Goal: Information Seeking & Learning: Learn about a topic

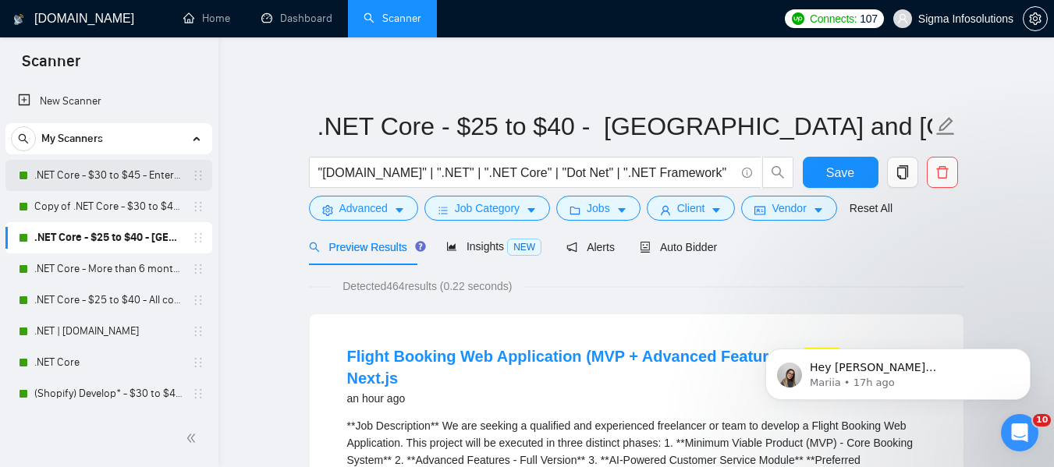
click at [91, 174] on link ".NET Core - $30 to $45 - Enterprise client - ROW" at bounding box center [108, 175] width 148 height 31
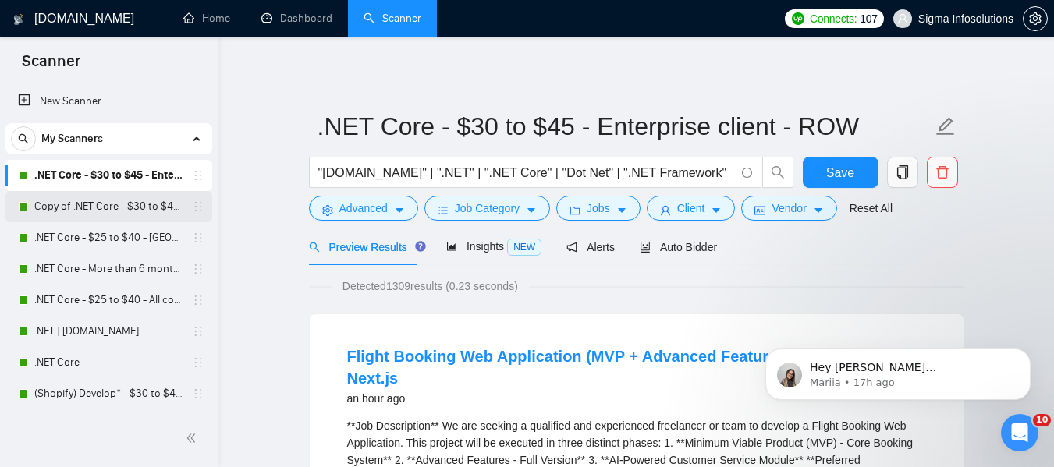
click at [143, 217] on link "Copy of .NET Core - $30 to $45 - Enterprise client - ROW" at bounding box center [108, 206] width 148 height 31
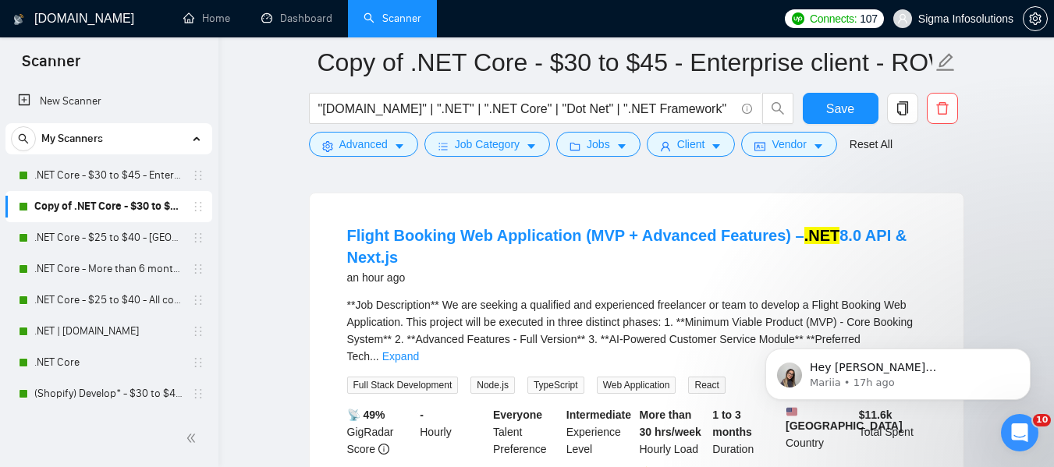
scroll to position [169, 0]
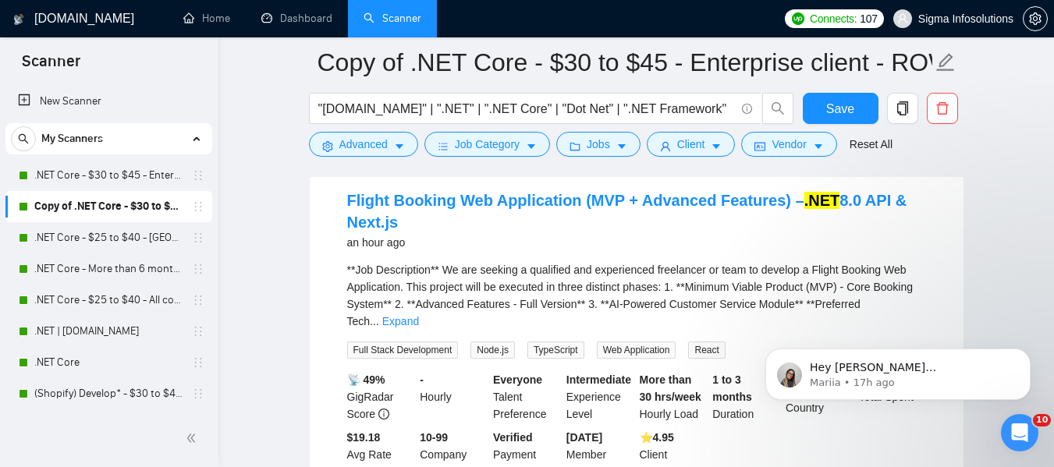
click at [395, 194] on link "Flight Booking Web Application (MVP + Advanced Features) – .NET 8.0 API & Next.…" at bounding box center [627, 211] width 560 height 39
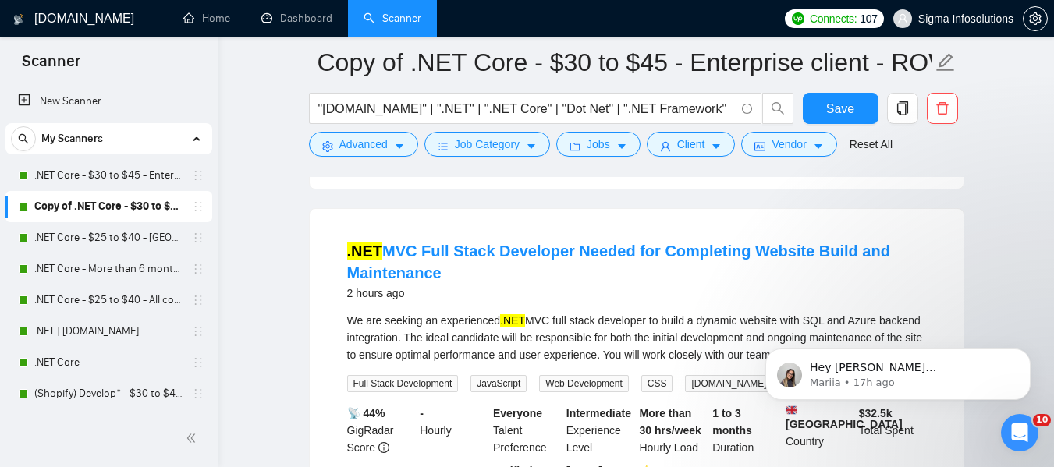
scroll to position [542, 0]
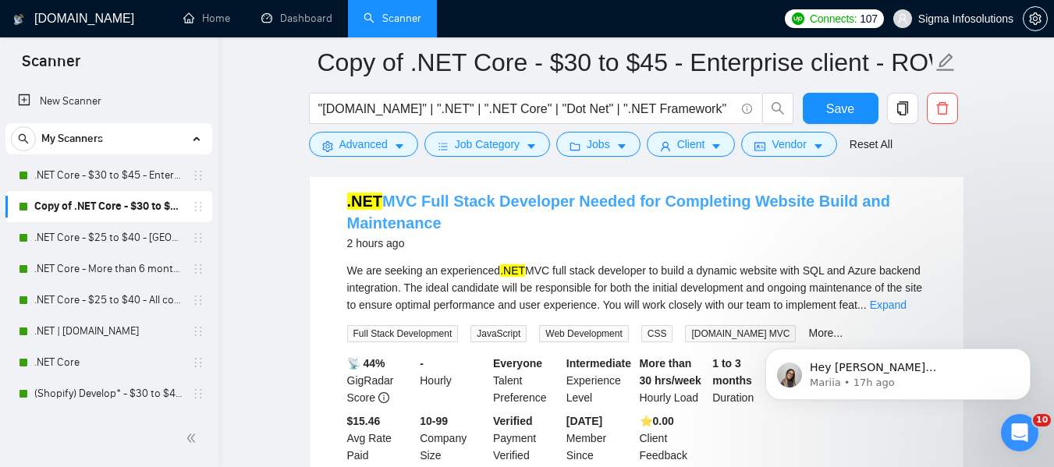
click at [491, 197] on link ".NET MVC Full Stack Developer Needed for Completing Website Build and Maintenan…" at bounding box center [618, 212] width 543 height 39
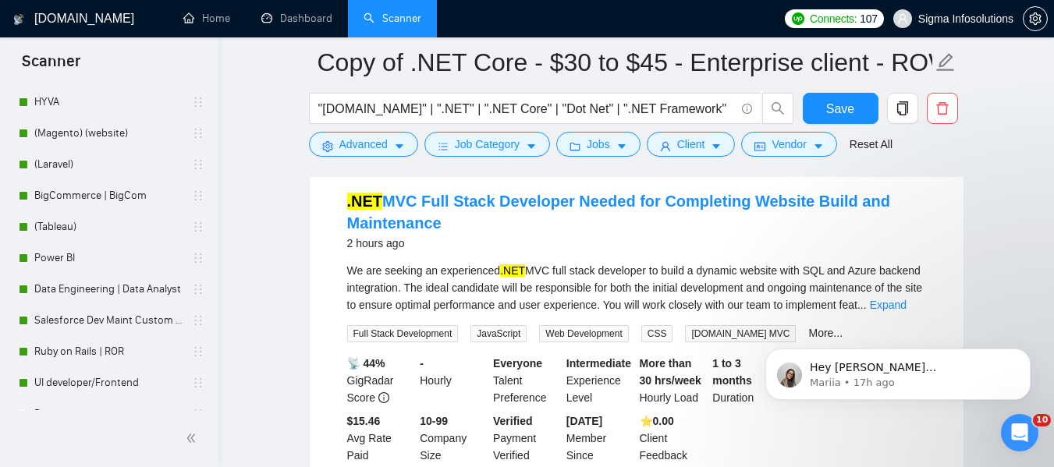
scroll to position [463, 0]
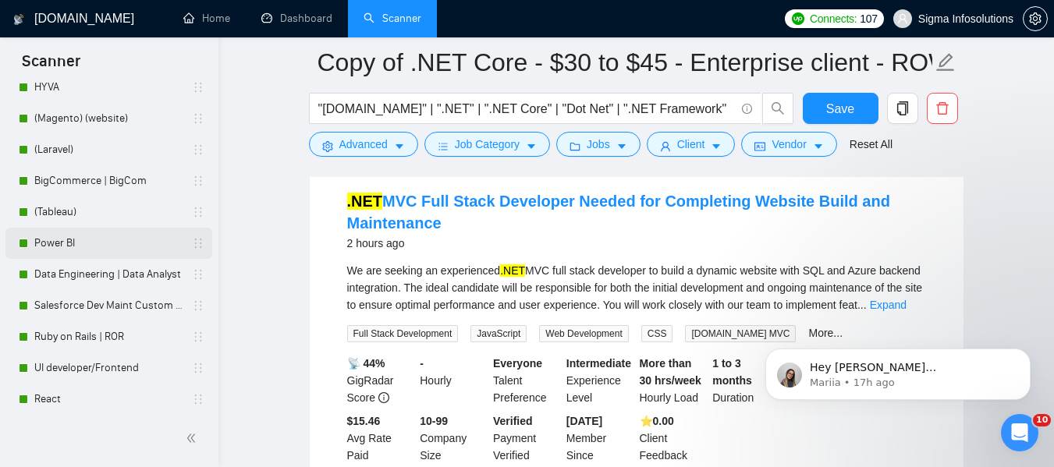
click at [80, 244] on link "Power BI" at bounding box center [108, 243] width 148 height 31
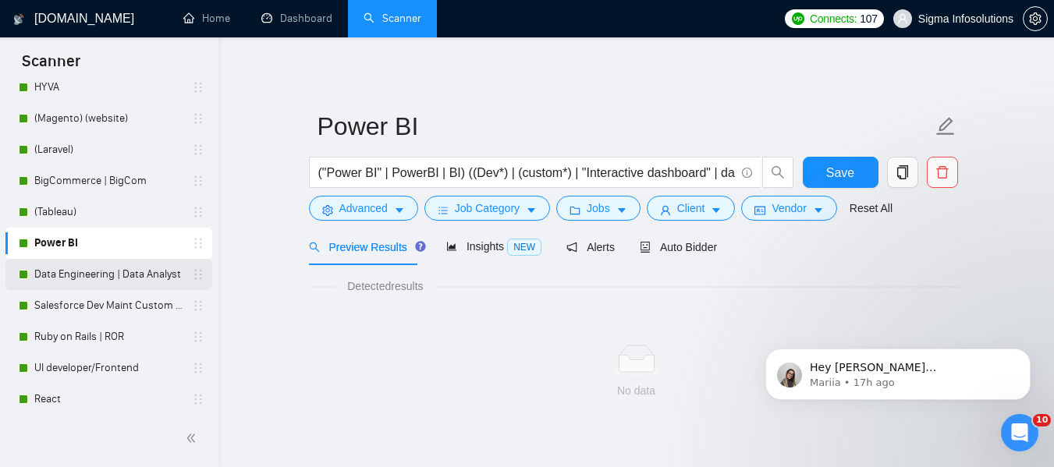
click at [63, 268] on link "Data Engineering | Data Analyst" at bounding box center [108, 274] width 148 height 31
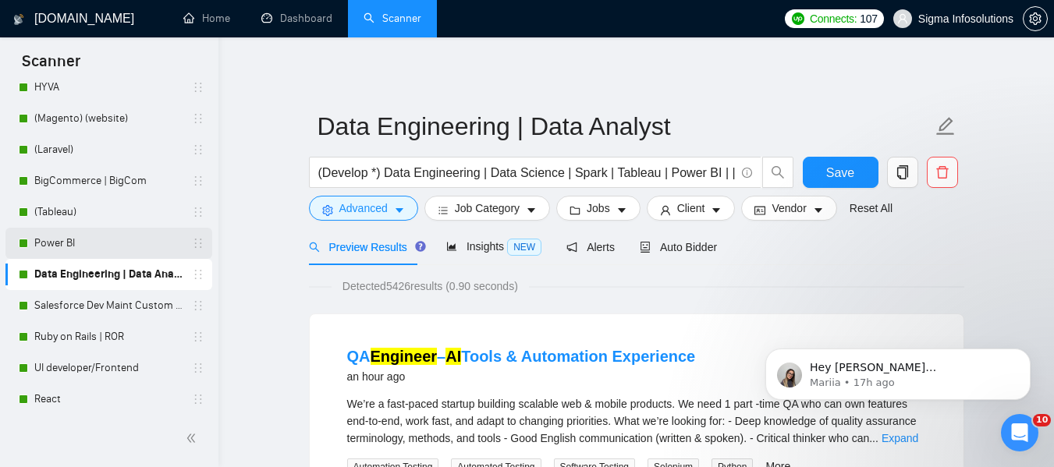
click at [55, 233] on link "Power BI" at bounding box center [108, 243] width 148 height 31
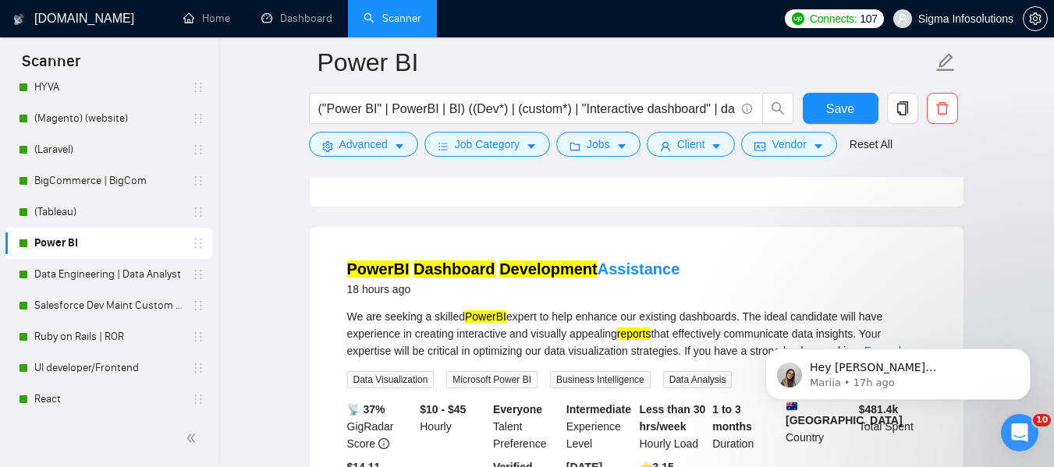
scroll to position [459, 0]
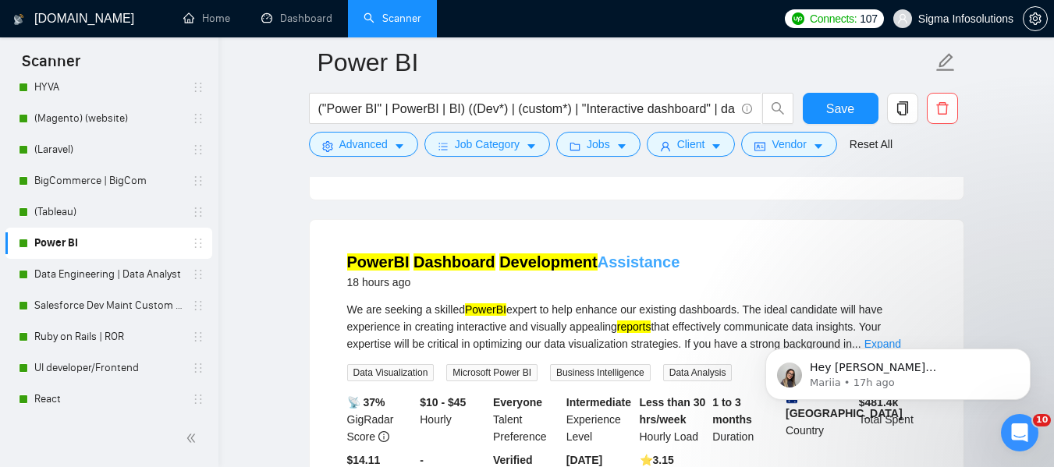
click at [402, 254] on mark "PowerBI" at bounding box center [378, 262] width 62 height 17
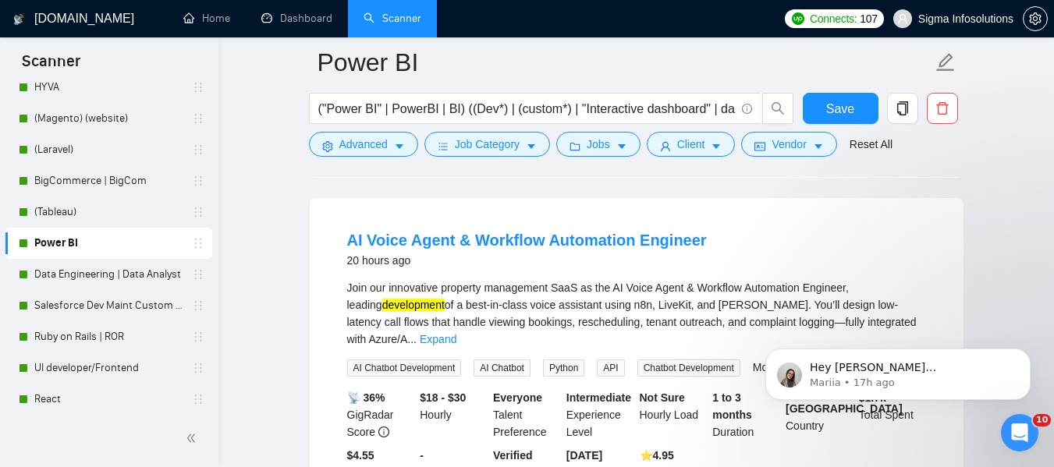
scroll to position [822, 0]
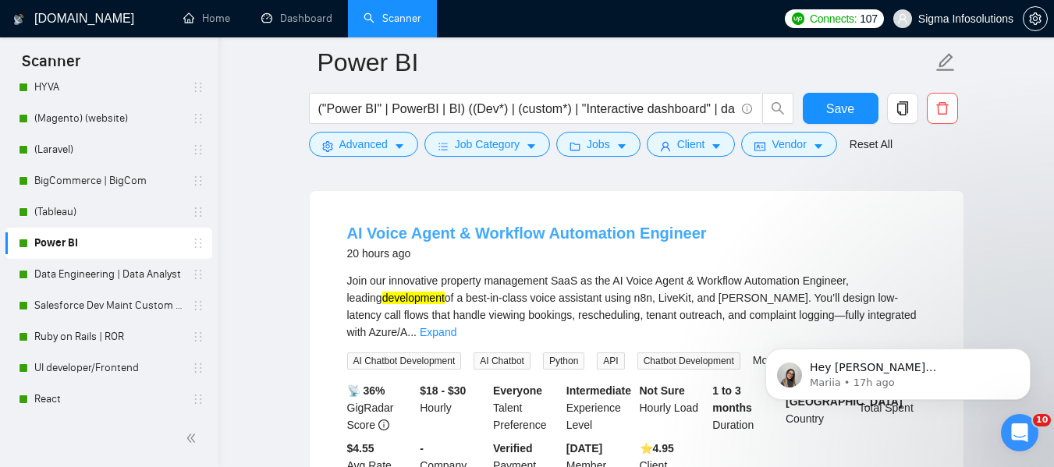
click at [499, 225] on link "AI Voice Agent & Workflow Automation Engineer" at bounding box center [527, 233] width 360 height 17
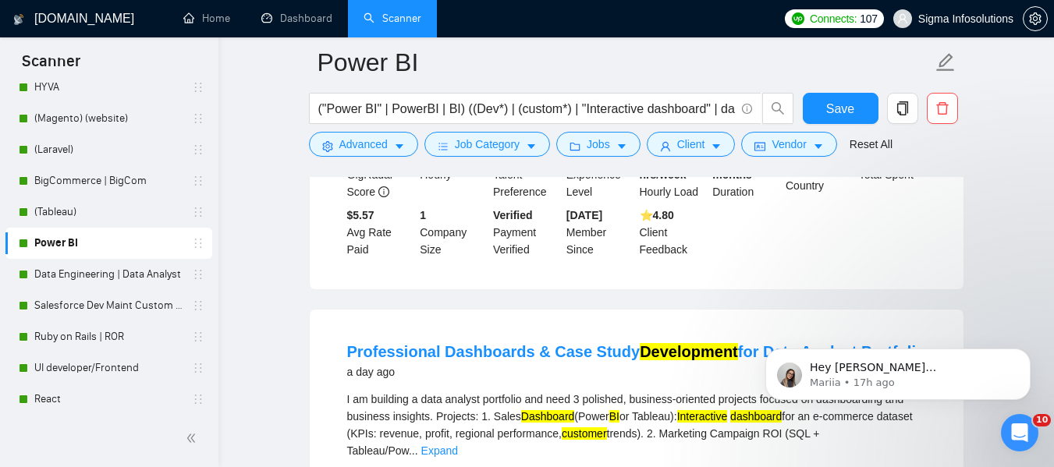
scroll to position [1781, 0]
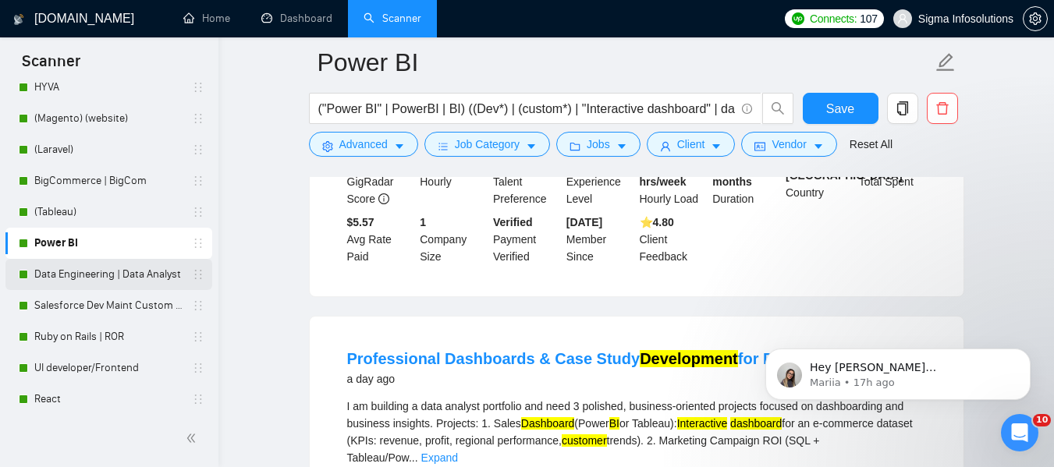
click at [85, 281] on link "Data Engineering | Data Analyst" at bounding box center [108, 274] width 148 height 31
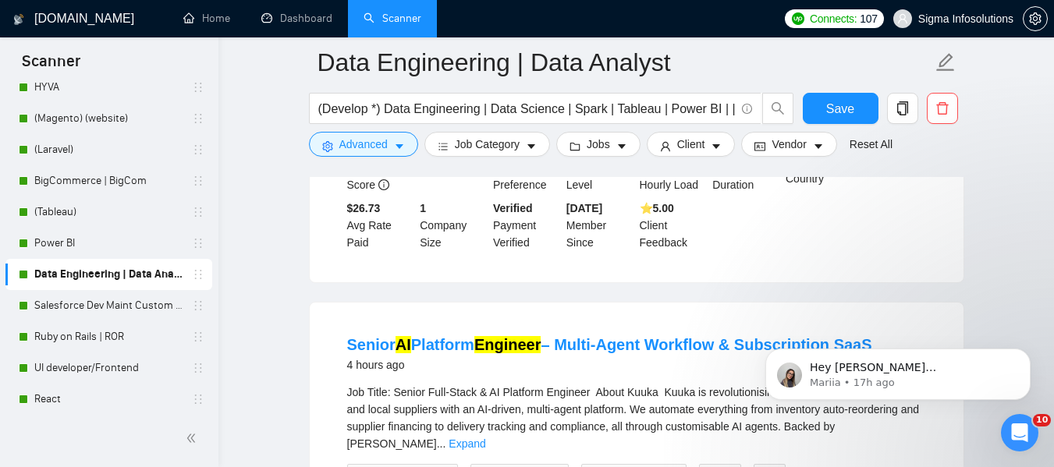
scroll to position [1781, 0]
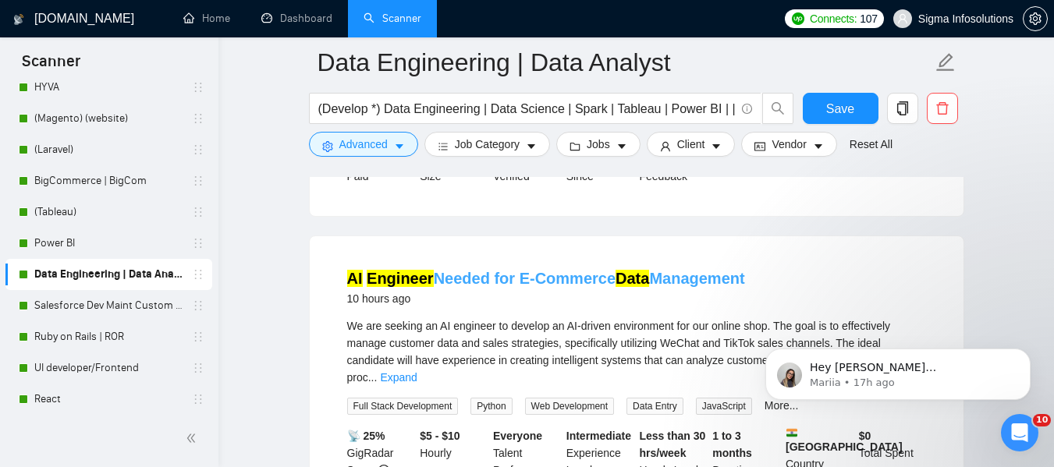
click at [598, 270] on link "AI Engineer Needed for E-Commerce Data Management" at bounding box center [546, 278] width 398 height 17
click at [480, 270] on link "AI Engineer Needed for E-Commerce Data Management" at bounding box center [546, 278] width 398 height 17
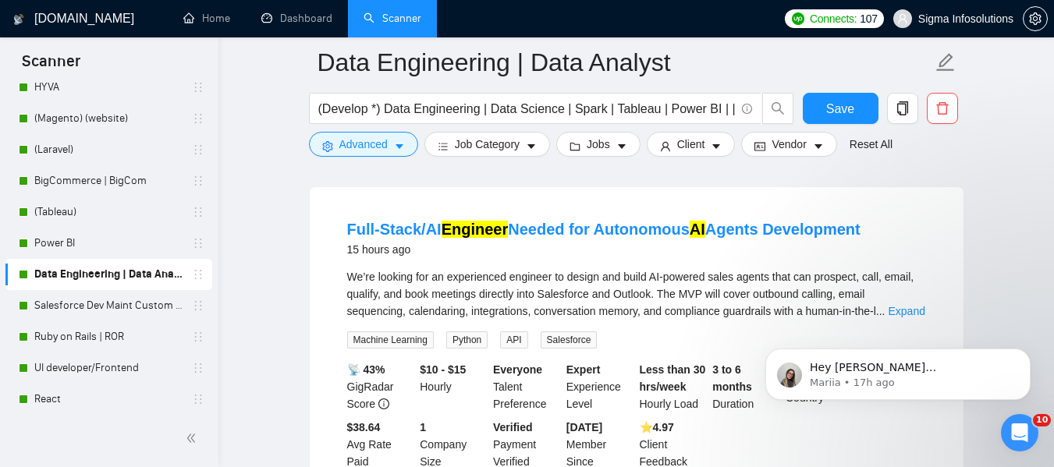
scroll to position [2885, 0]
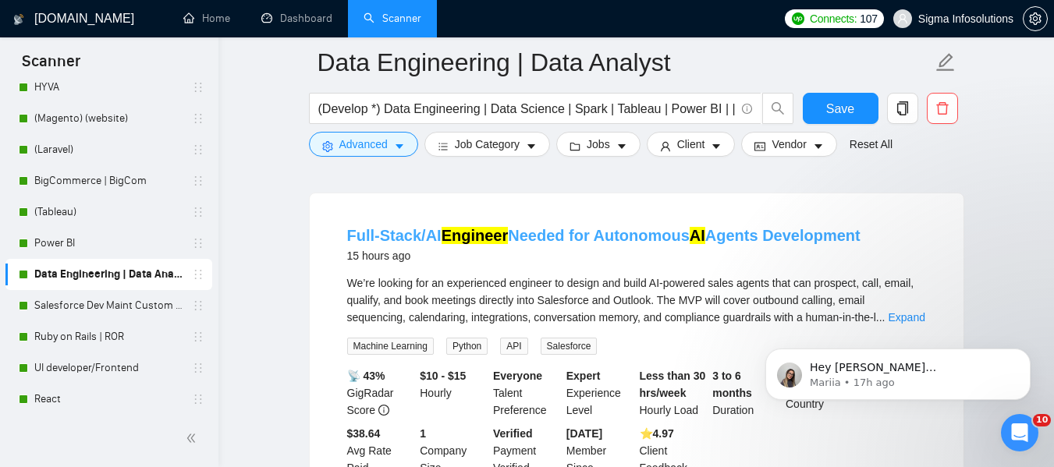
click at [537, 227] on link "Full-Stack/AI Engineer Needed for Autonomous AI Agents Development" at bounding box center [603, 235] width 513 height 17
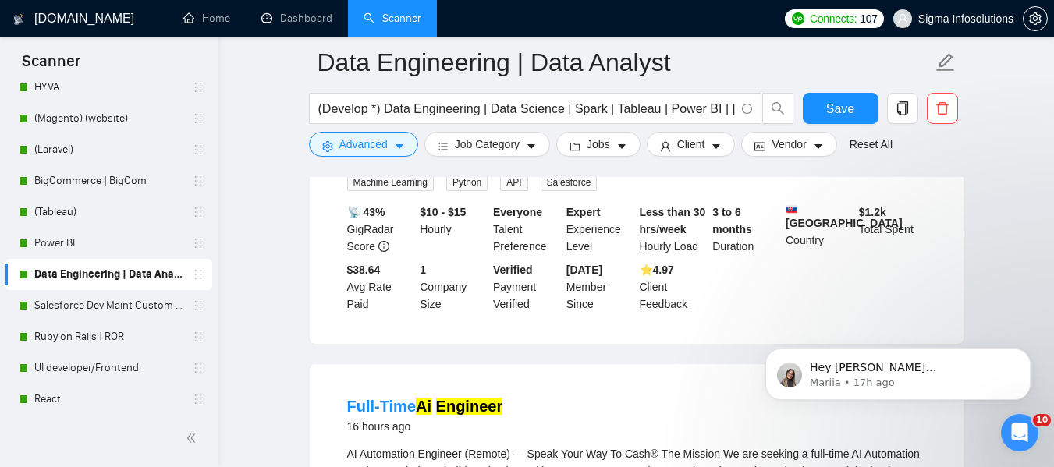
scroll to position [3138, 0]
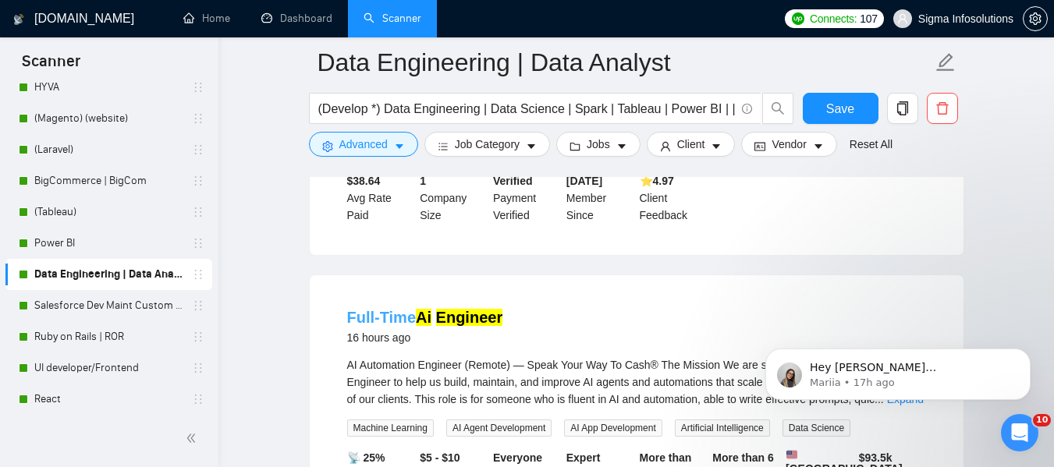
click at [453, 309] on mark "Engineer" at bounding box center [469, 317] width 67 height 17
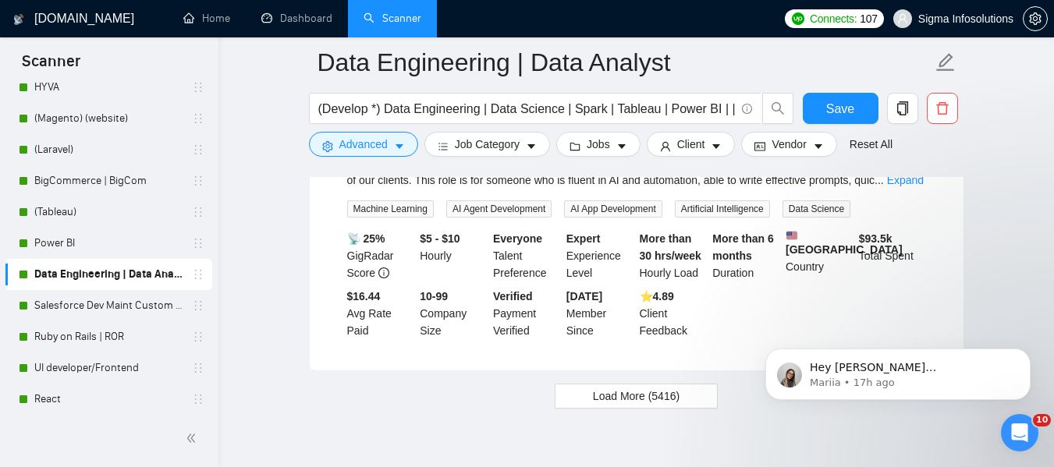
scroll to position [3391, 0]
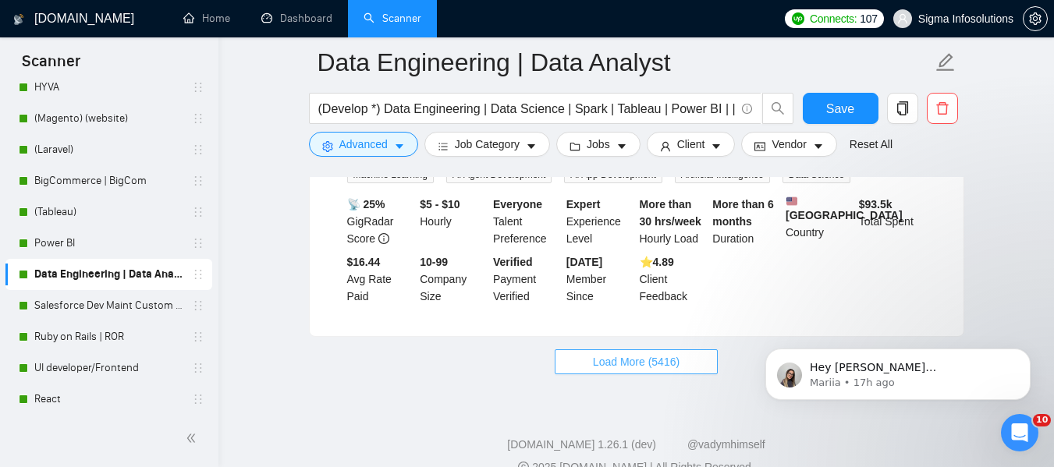
click at [641, 353] on span "Load More (5416)" at bounding box center [636, 361] width 87 height 17
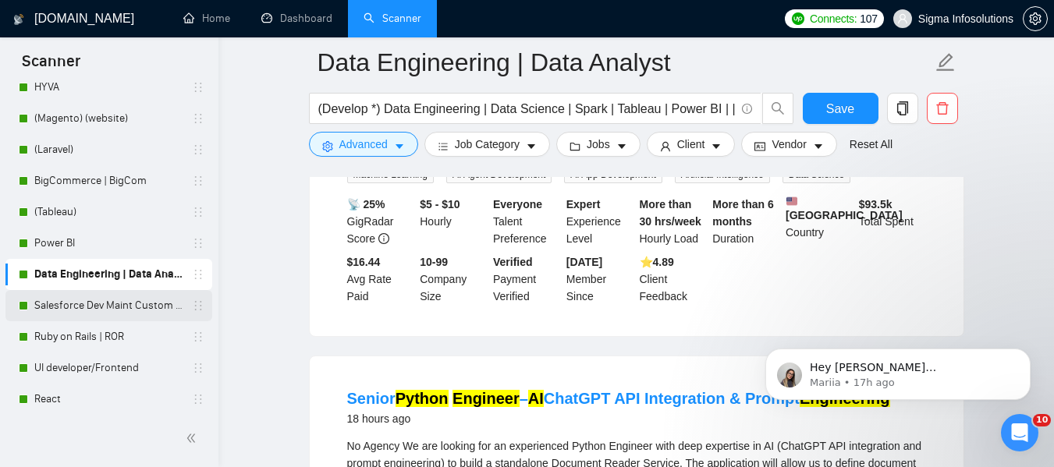
click at [88, 311] on link "Salesforce Dev Maint Custom - Ignore sales cloud" at bounding box center [108, 305] width 148 height 31
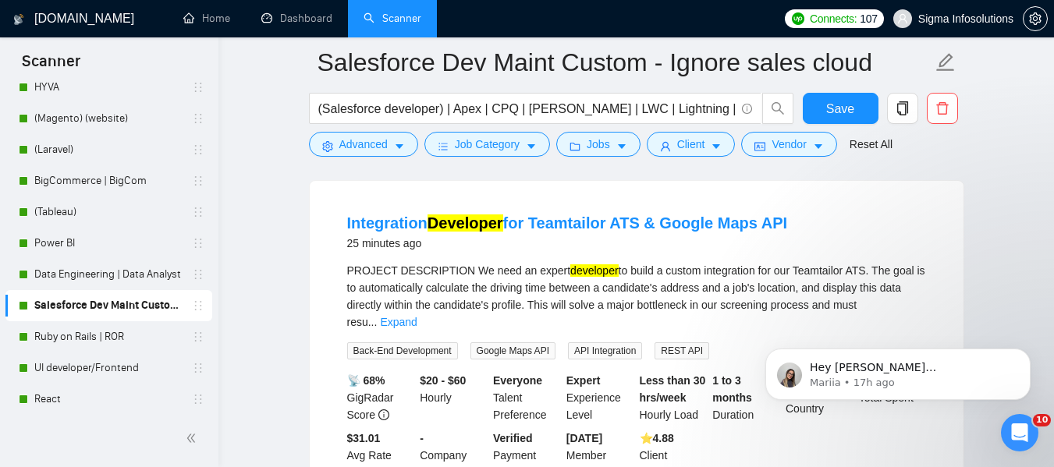
scroll to position [152, 0]
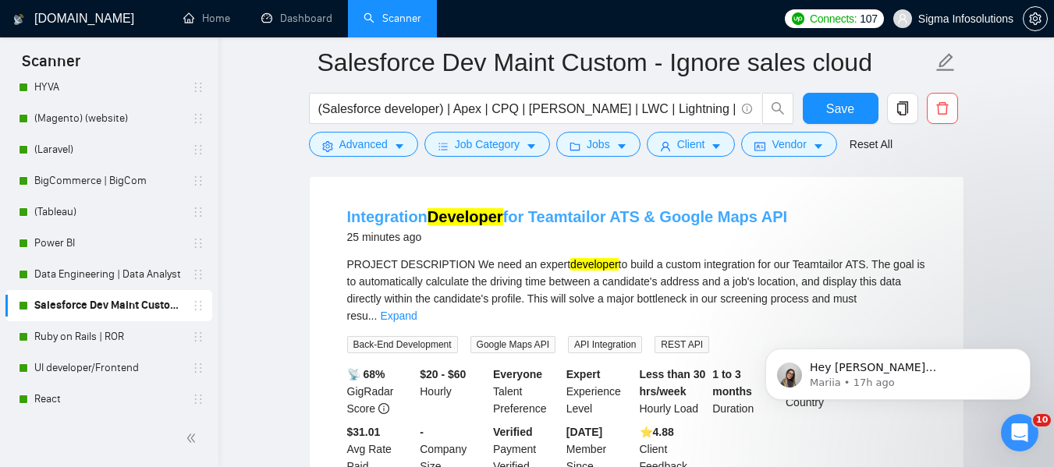
click at [627, 211] on link "Integration Developer for Teamtailor ATS & Google Maps API" at bounding box center [567, 216] width 441 height 17
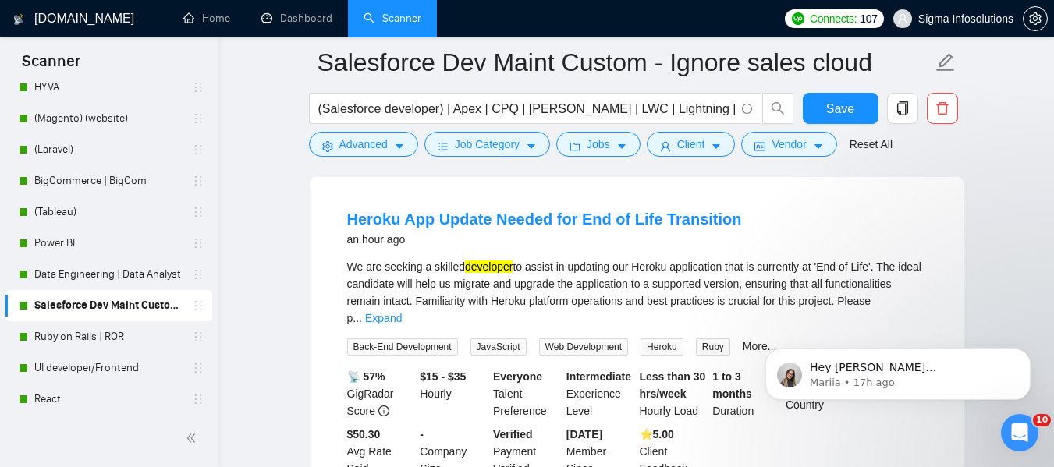
scroll to position [523, 0]
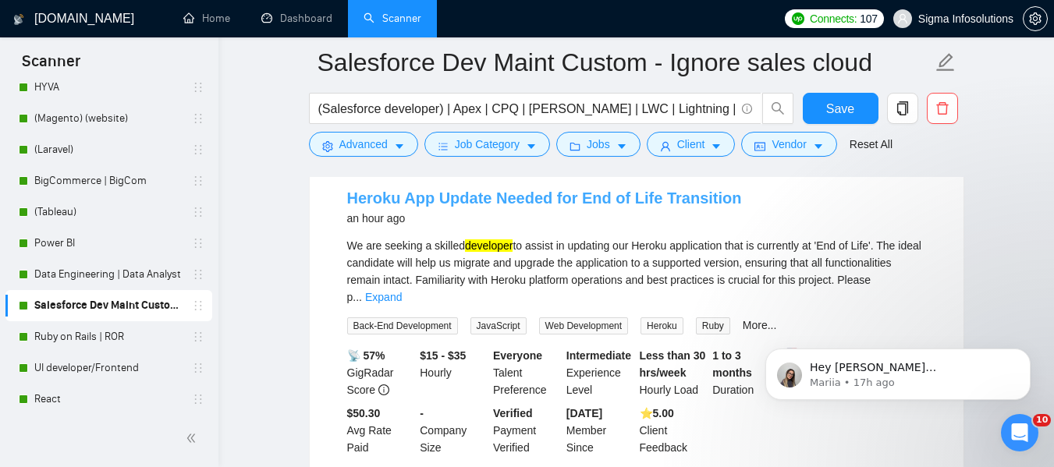
click at [575, 190] on link "Heroku App Update Needed for End of Life Transition" at bounding box center [544, 198] width 395 height 17
